Goal: Find specific page/section: Find specific page/section

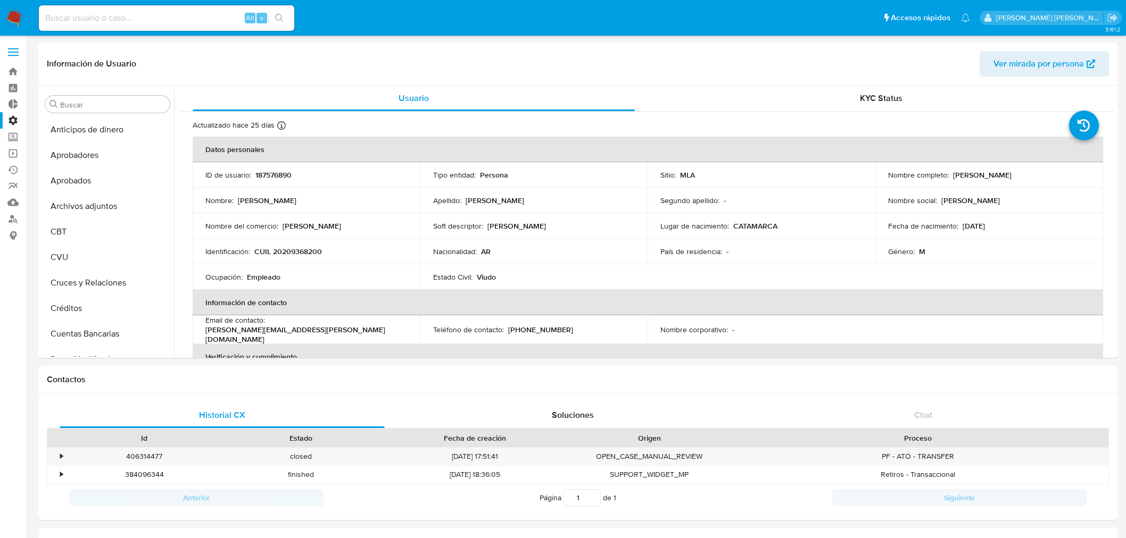
select select "10"
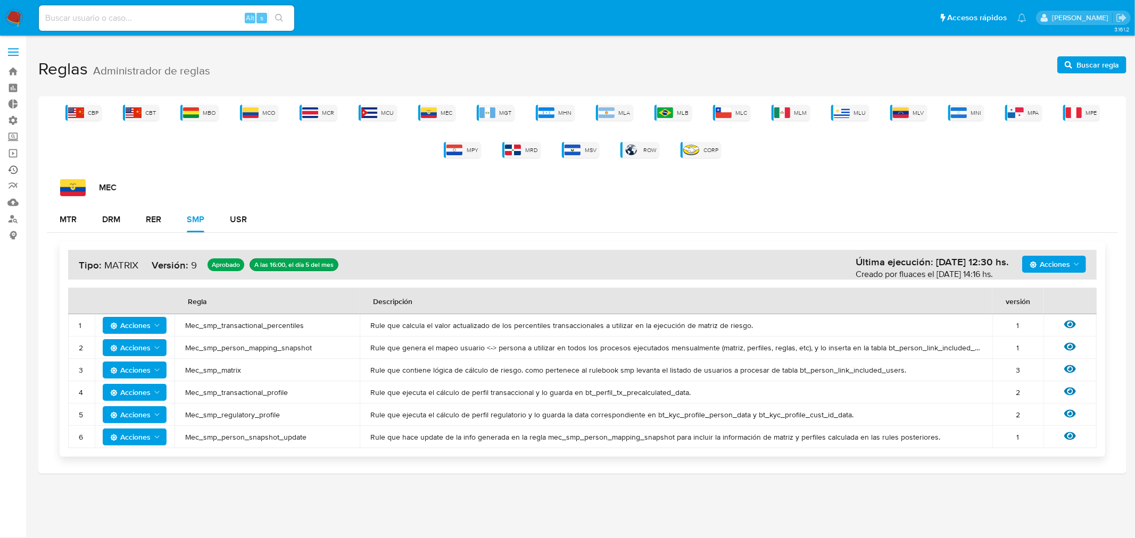
click at [14, 165] on link "Ejecuciones automáticas" at bounding box center [63, 170] width 127 height 16
